Goal: Understand process/instructions: Learn how to perform a task or action

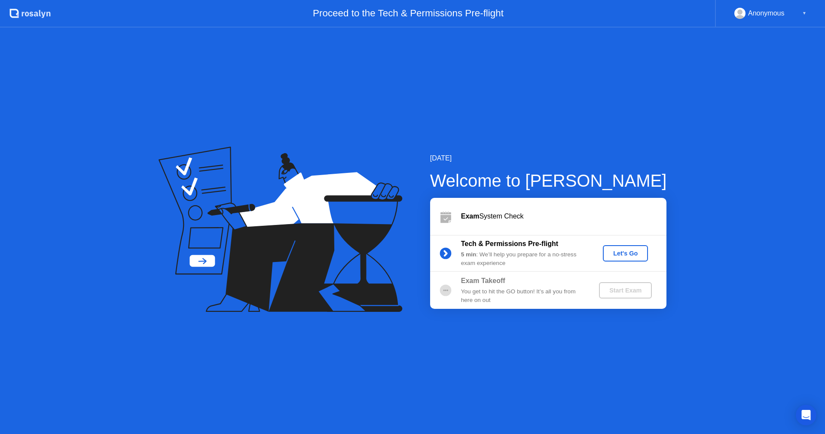
click at [621, 253] on div "Let's Go" at bounding box center [626, 253] width 38 height 7
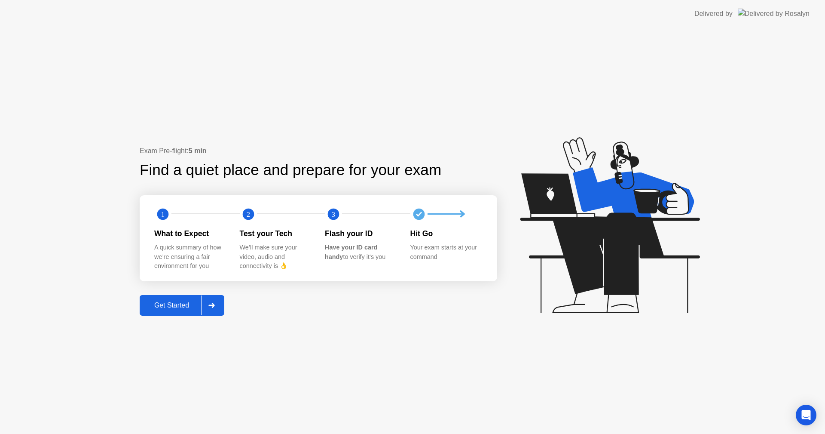
click at [214, 303] on icon at bounding box center [211, 305] width 6 height 5
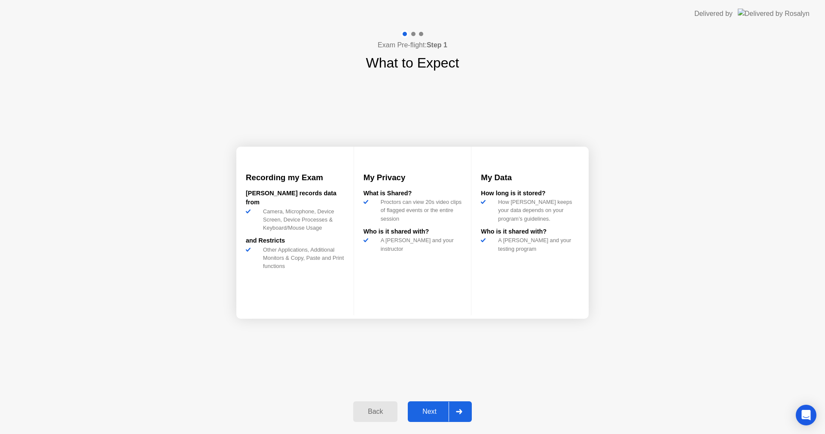
click at [462, 412] on icon at bounding box center [459, 411] width 6 height 5
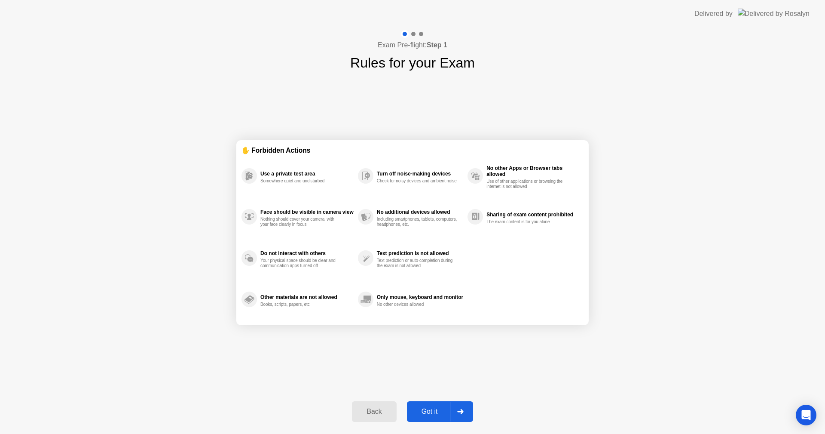
click at [463, 412] on icon at bounding box center [460, 411] width 6 height 5
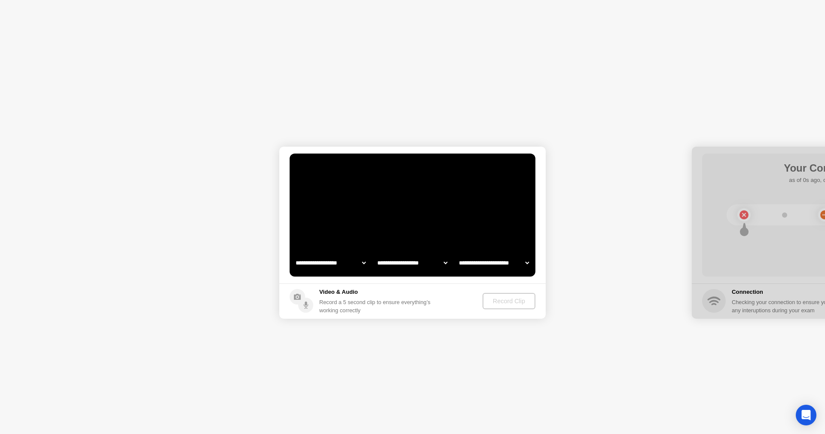
select select "**********"
select select "*******"
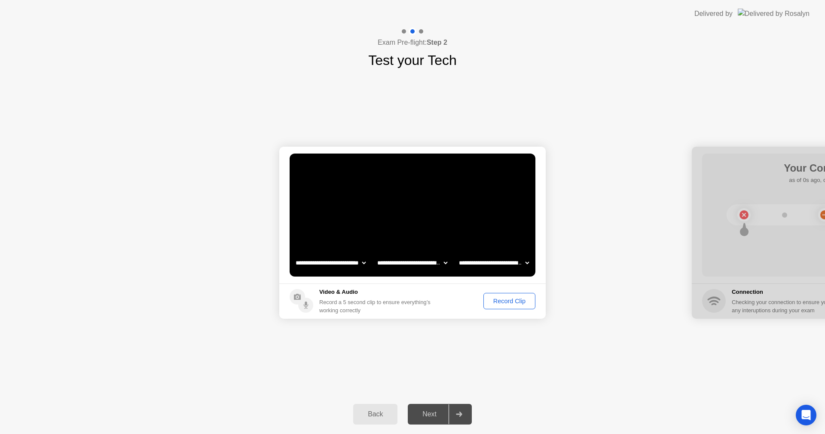
click at [503, 297] on div "Record Clip" at bounding box center [510, 300] width 46 height 7
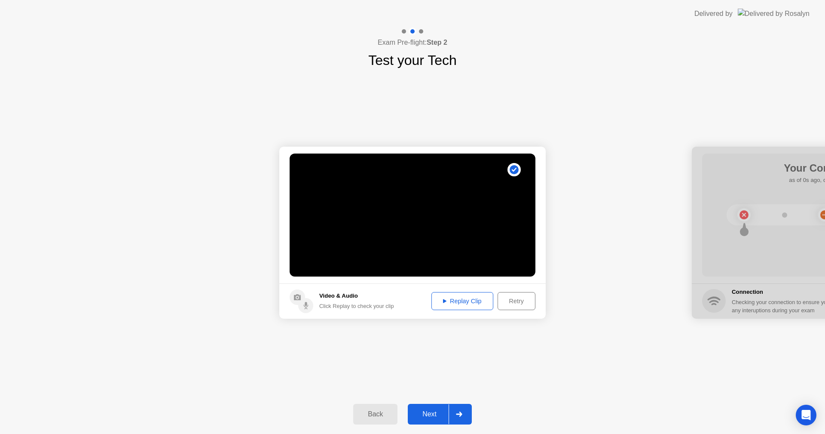
click at [450, 413] on div at bounding box center [459, 414] width 21 height 20
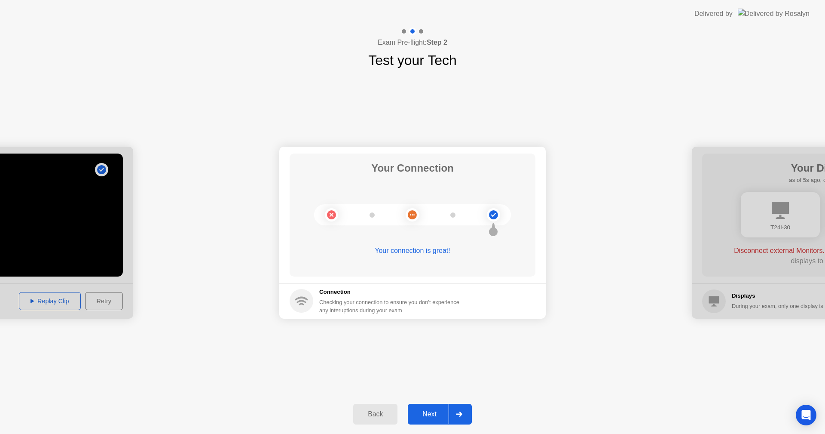
click at [444, 410] on div "Next" at bounding box center [430, 414] width 38 height 8
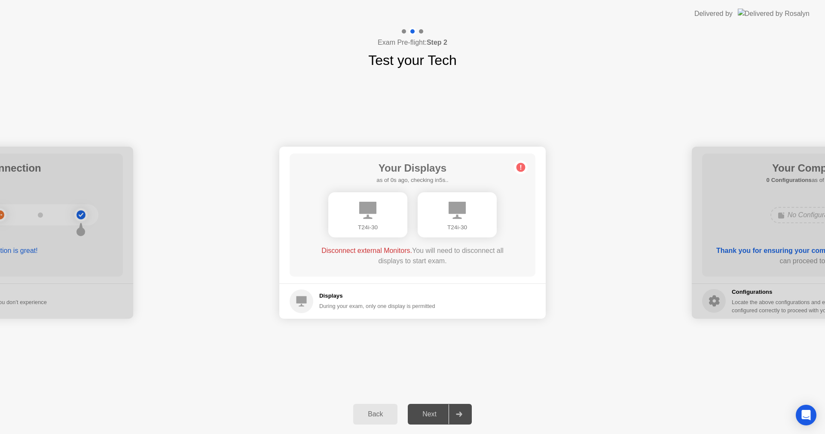
click at [451, 415] on div at bounding box center [459, 414] width 21 height 20
click at [462, 413] on icon at bounding box center [459, 413] width 6 height 5
click at [374, 291] on div "Displays During your exam, only one display is permitted" at bounding box center [363, 301] width 146 height 24
drag, startPoint x: 462, startPoint y: 265, endPoint x: 354, endPoint y: 256, distance: 108.3
click at [359, 257] on div "Disconnect external Monitors. You will need to disconnect all displays to start…" at bounding box center [412, 255] width 197 height 21
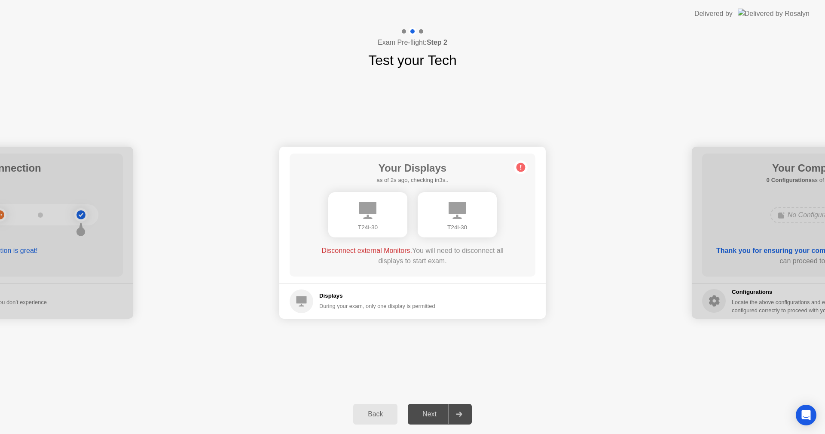
click at [429, 418] on div "Next" at bounding box center [430, 414] width 38 height 8
